Goal: Task Accomplishment & Management: Manage account settings

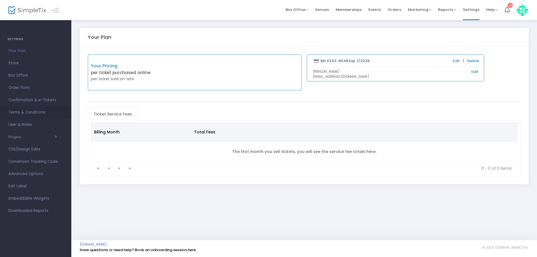
click at [25, 113] on span "Terms & Conditions" at bounding box center [35, 112] width 55 height 7
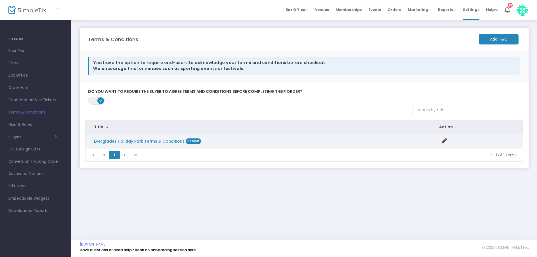
click at [151, 142] on link "Everglades Holiday Park Terms & Conditions" at bounding box center [139, 142] width 91 height 6
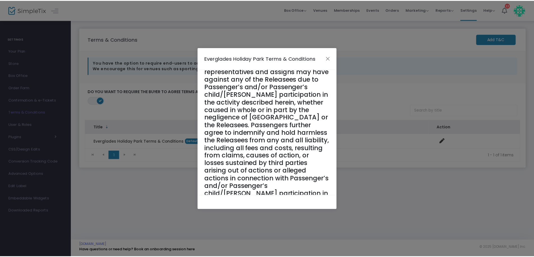
scroll to position [207, 0]
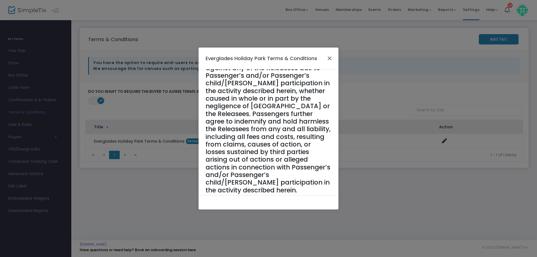
click at [329, 58] on button "Close" at bounding box center [329, 58] width 7 height 7
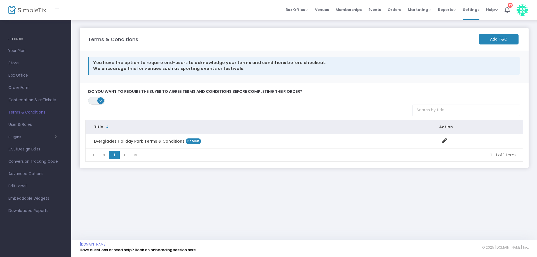
drag, startPoint x: 125, startPoint y: 155, endPoint x: 128, endPoint y: 153, distance: 3.0
click at [125, 155] on kendo-pager-next-buttons at bounding box center [130, 155] width 21 height 8
click at [20, 52] on span "Your Plan" at bounding box center [35, 50] width 55 height 7
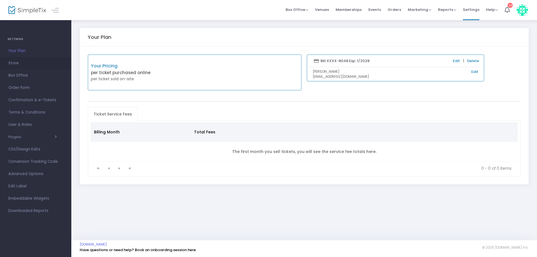
click at [16, 61] on span "Store" at bounding box center [35, 63] width 55 height 7
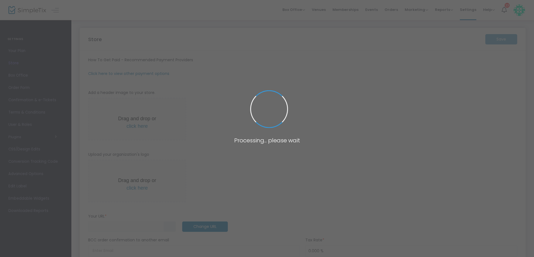
type input "[URL]"
type input "6.000 %"
radio input "true"
type input "2"
type input "[GEOGRAPHIC_DATA]"
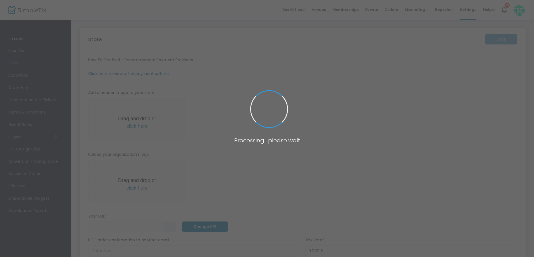
type input "[PHONE_NUMBER]"
type input "[DOMAIN_NAME][URL]"
type input "evergladesholidaypark"
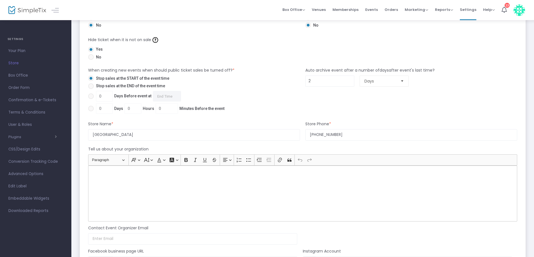
scroll to position [420, 0]
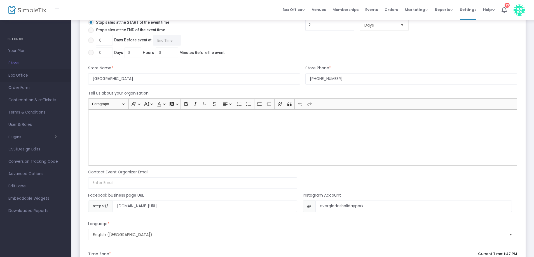
click at [22, 75] on span "Box Office" at bounding box center [35, 75] width 55 height 7
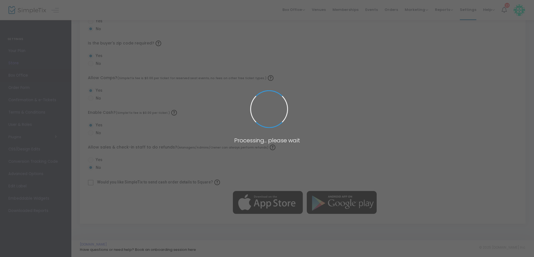
scroll to position [168, 0]
radio input "false"
radio input "true"
radio input "false"
radio input "true"
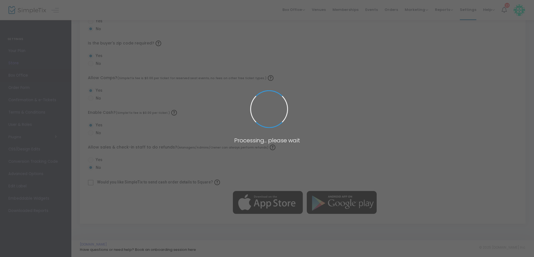
radio input "false"
radio input "true"
radio input "false"
radio input "true"
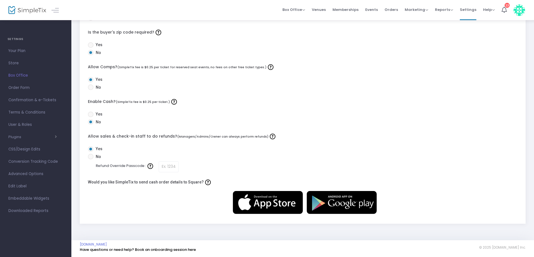
click at [22, 91] on span "Order Form" at bounding box center [35, 87] width 55 height 7
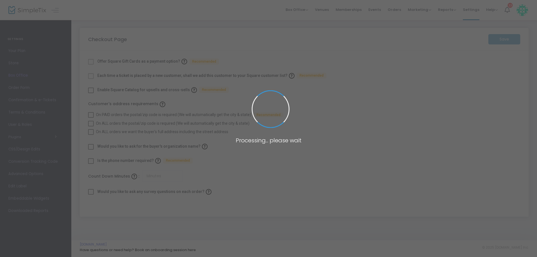
checkbox input "true"
type input "45"
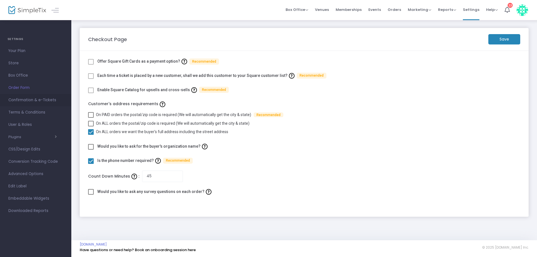
click at [21, 101] on span "Confirmation & e-Tickets" at bounding box center [35, 100] width 55 height 7
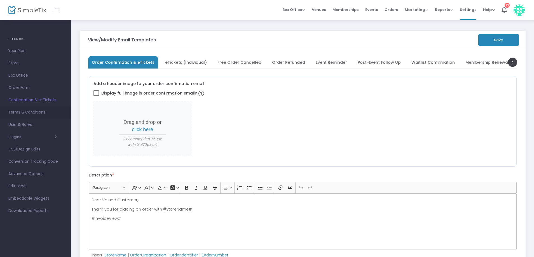
click at [23, 112] on span "Terms & Conditions" at bounding box center [35, 112] width 55 height 7
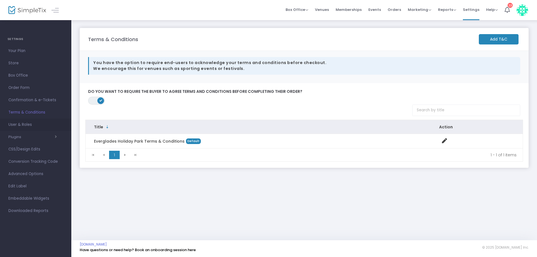
click at [17, 124] on span "User & Roles" at bounding box center [35, 124] width 55 height 7
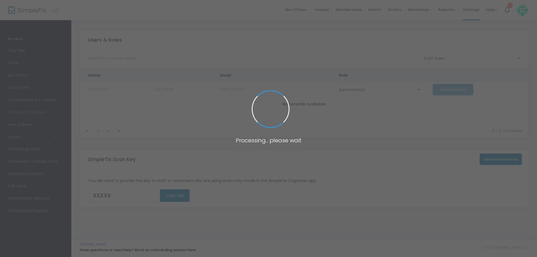
type input "8LTSZ"
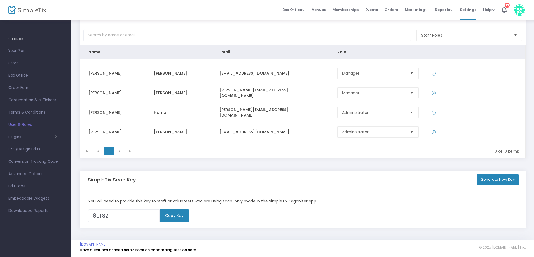
scroll to position [38, 0]
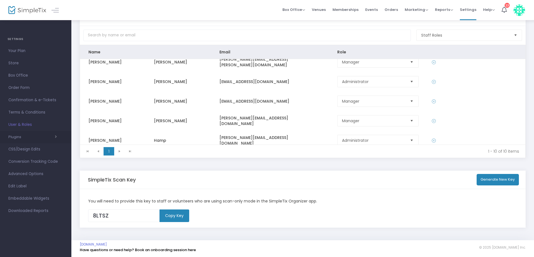
click at [20, 136] on button "Plugins" at bounding box center [32, 137] width 48 height 4
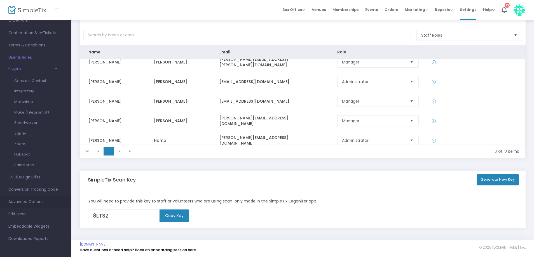
click at [17, 202] on span "Advanced Options" at bounding box center [35, 201] width 55 height 7
